Goal: Task Accomplishment & Management: Use online tool/utility

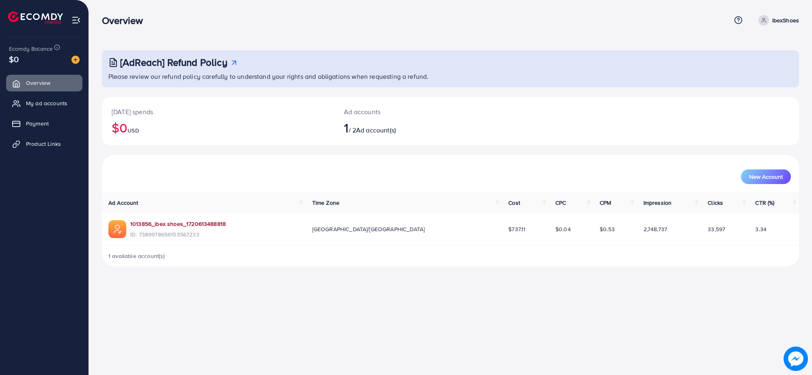
click at [209, 222] on link "1013856_ibex shoes_1720613488818" at bounding box center [177, 224] width 95 height 8
click at [46, 121] on span "Payment" at bounding box center [39, 123] width 23 height 8
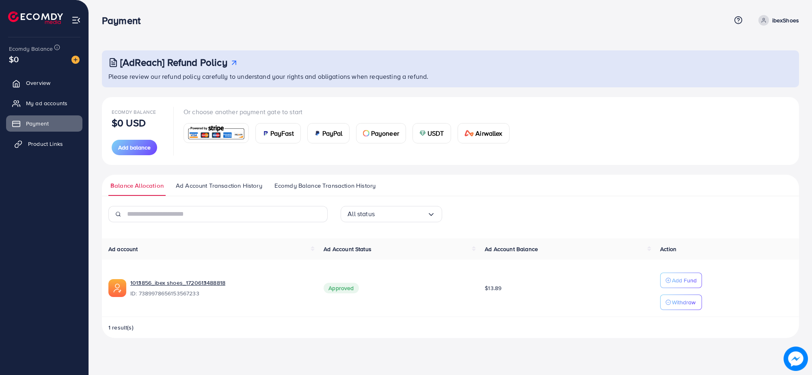
click at [46, 143] on span "Product Links" at bounding box center [45, 144] width 35 height 8
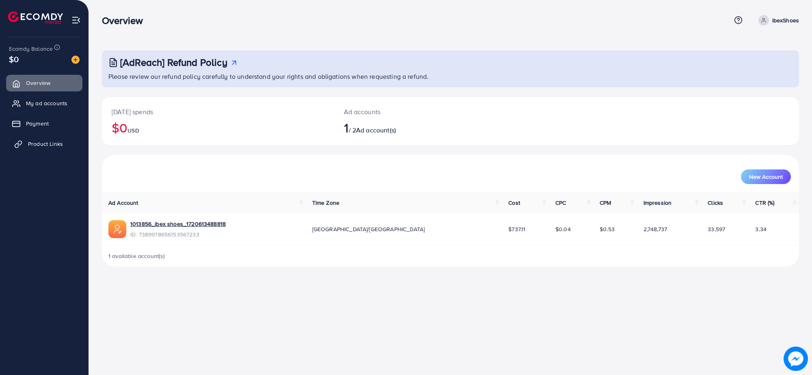
click at [44, 145] on span "Product Links" at bounding box center [45, 144] width 35 height 8
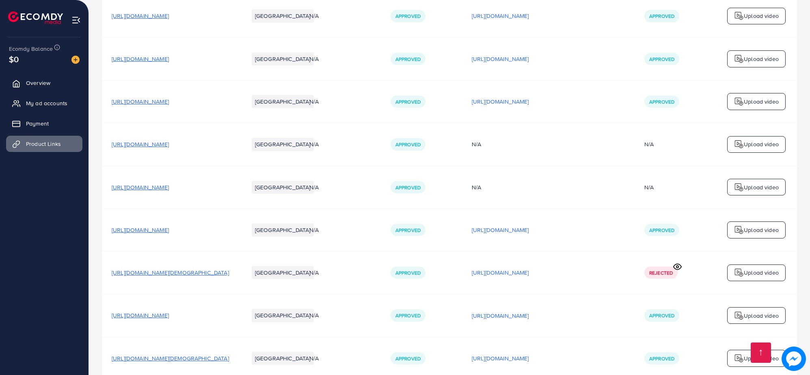
scroll to position [672, 0]
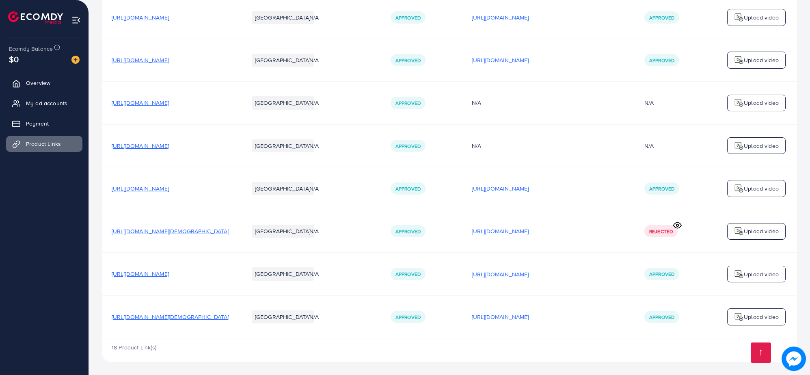
click at [529, 275] on p "[URL][DOMAIN_NAME]" at bounding box center [500, 274] width 57 height 10
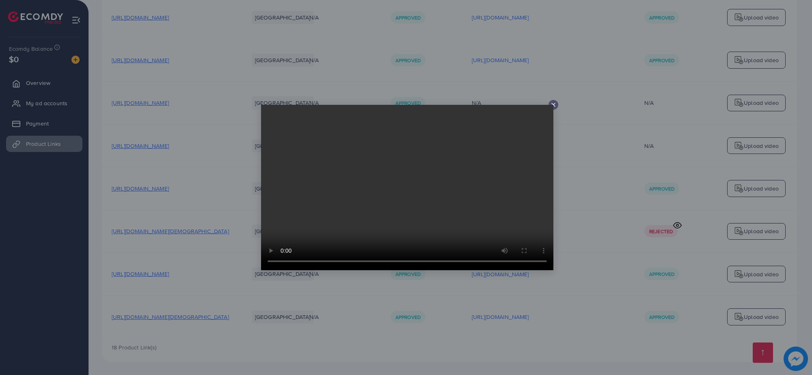
click at [555, 106] on icon at bounding box center [553, 105] width 6 height 6
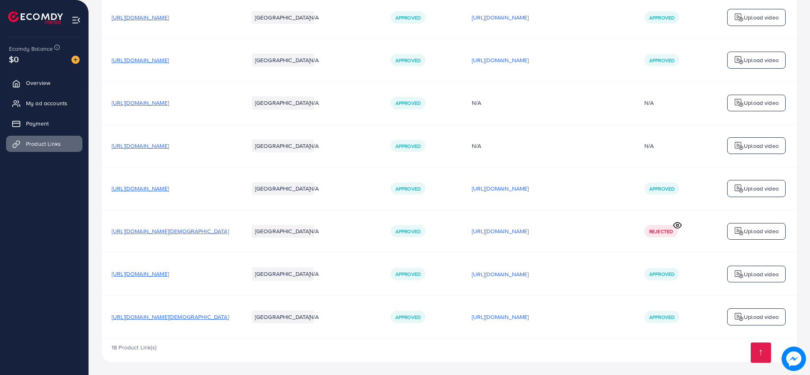
click at [169, 274] on span "[URL][DOMAIN_NAME]" at bounding box center [140, 274] width 57 height 8
click at [194, 315] on span "[URL][DOMAIN_NAME][DEMOGRAPHIC_DATA]" at bounding box center [170, 317] width 117 height 8
click at [529, 318] on p "[URL][DOMAIN_NAME]" at bounding box center [500, 317] width 57 height 10
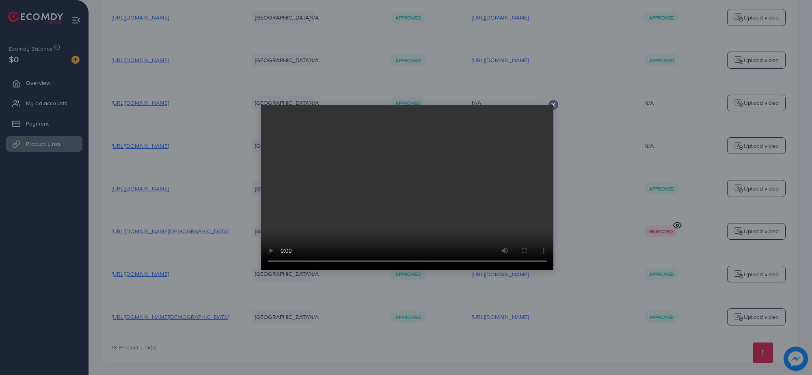
click at [553, 102] on icon at bounding box center [553, 105] width 6 height 6
